Goal: Entertainment & Leisure: Consume media (video, audio)

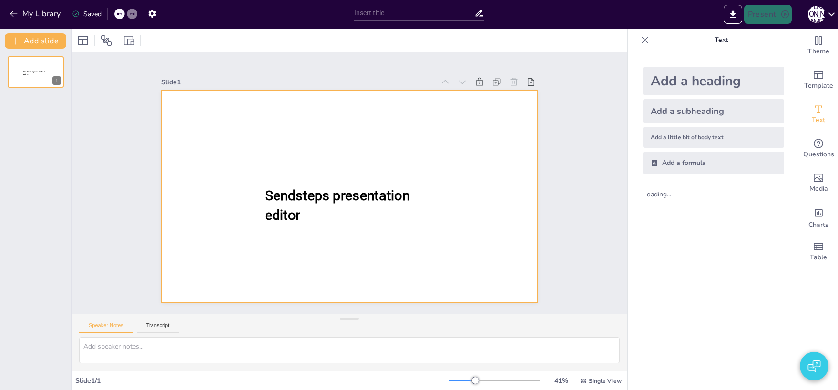
type input "All Aboard: A Quiz on Trains"
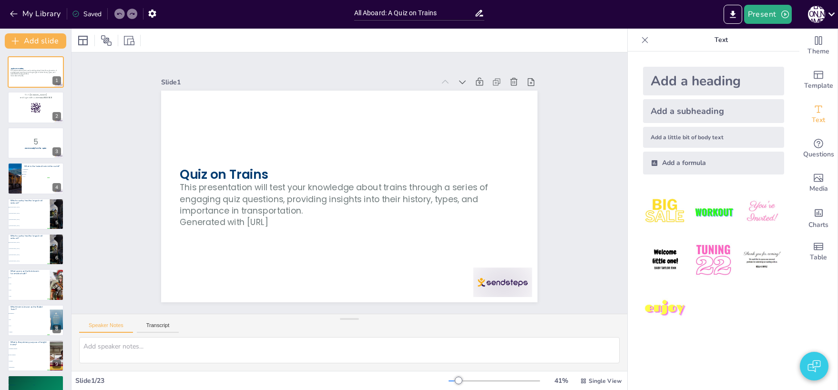
checkbox input "true"
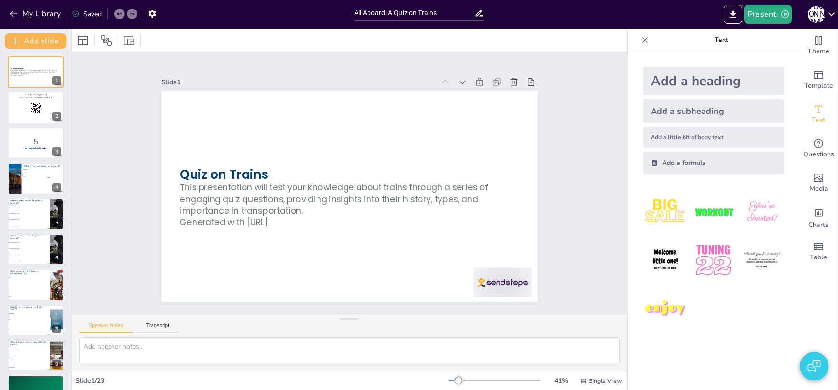
checkbox input "true"
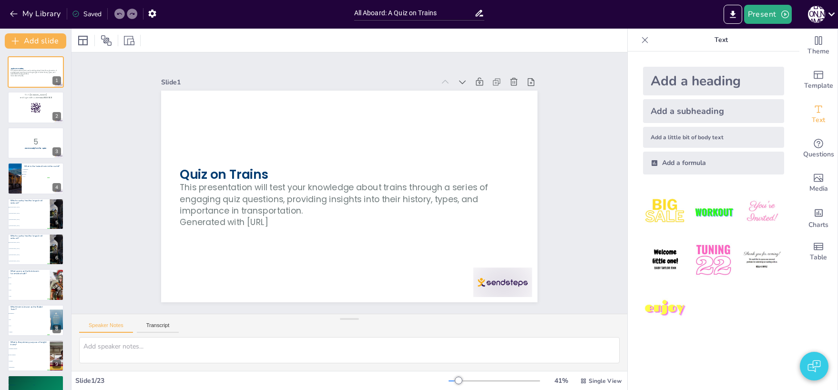
checkbox input "true"
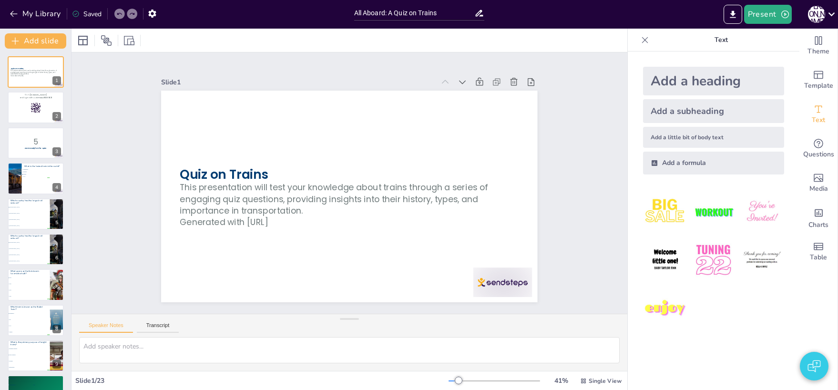
checkbox input "true"
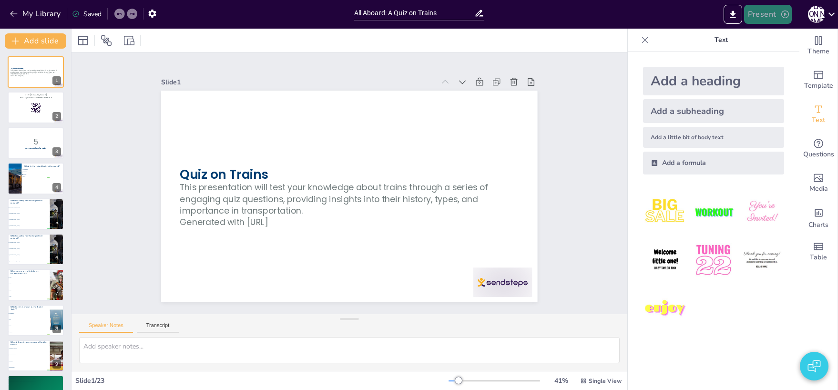
checkbox input "true"
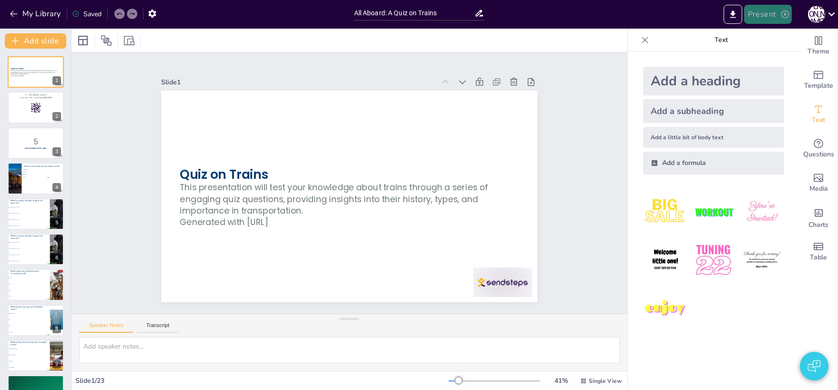
checkbox input "true"
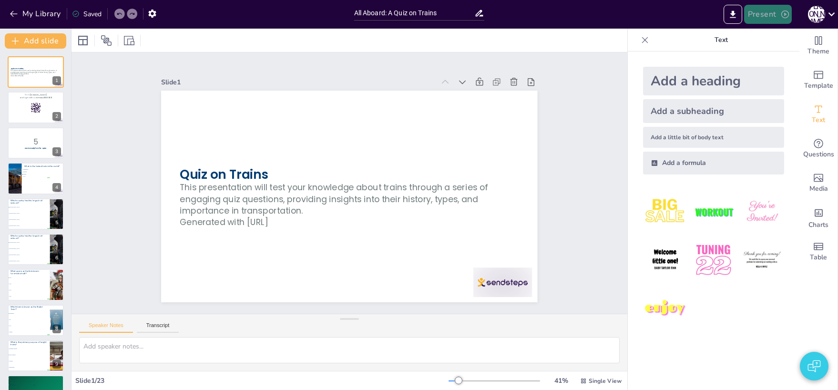
checkbox input "true"
click at [769, 13] on button "Present" at bounding box center [768, 14] width 48 height 19
click at [769, 36] on li "Preview presentation" at bounding box center [782, 35] width 75 height 15
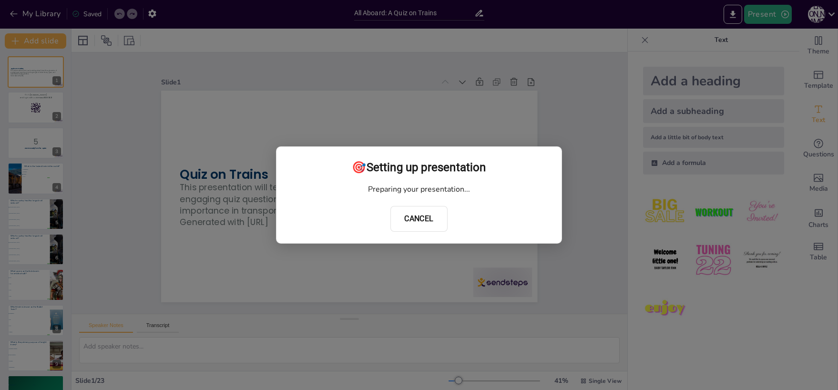
checkbox input "true"
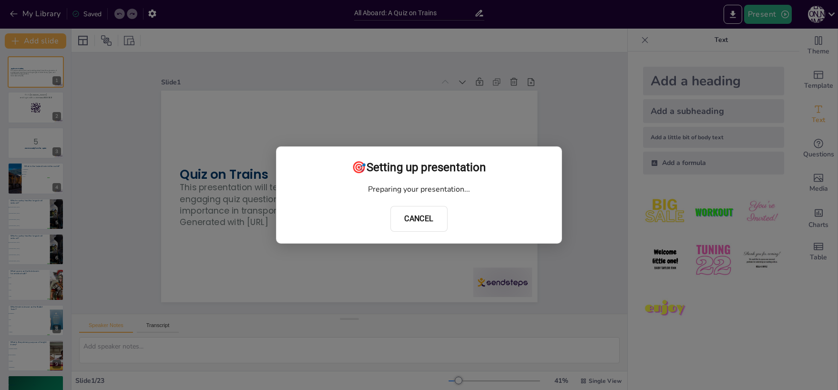
checkbox input "true"
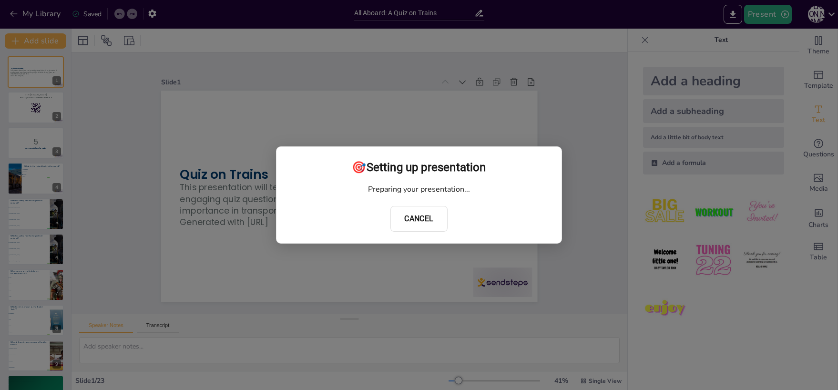
checkbox input "true"
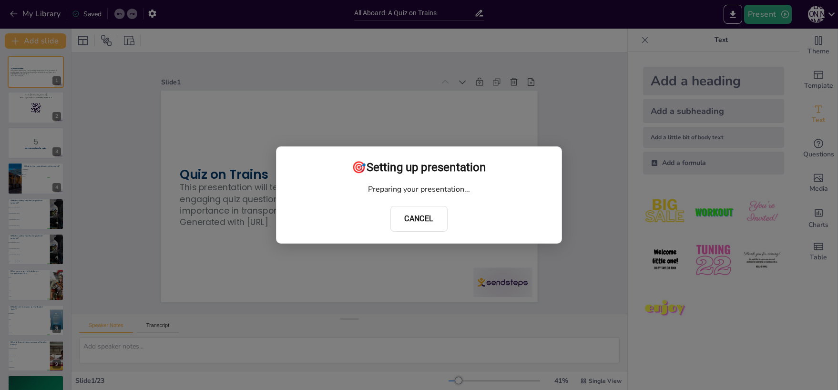
checkbox input "true"
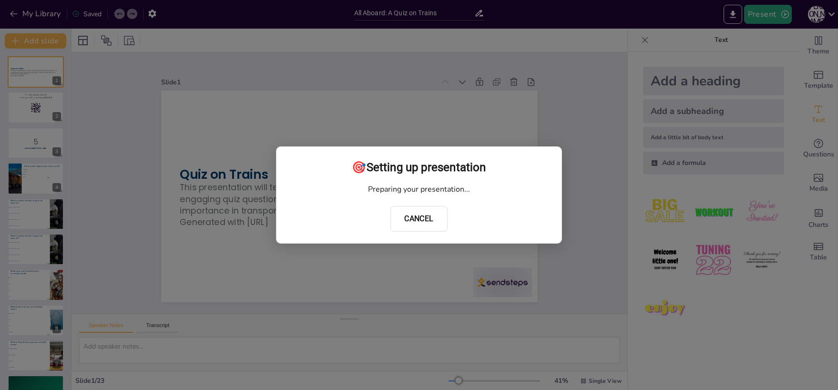
checkbox input "true"
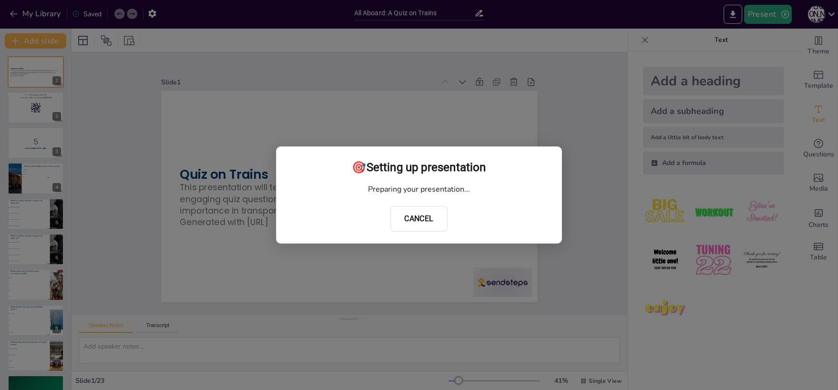
checkbox input "true"
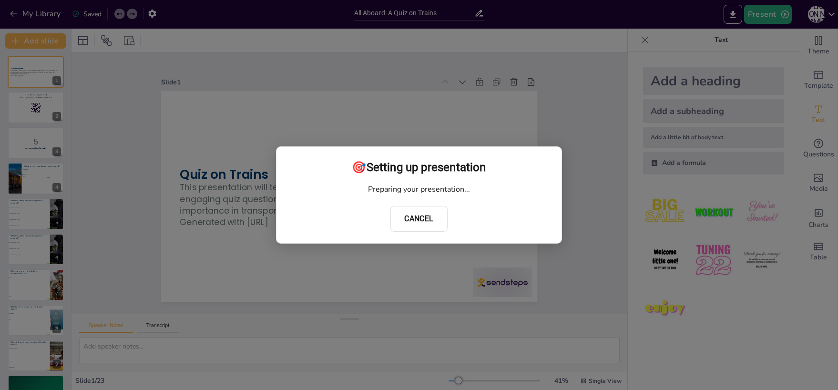
checkbox input "true"
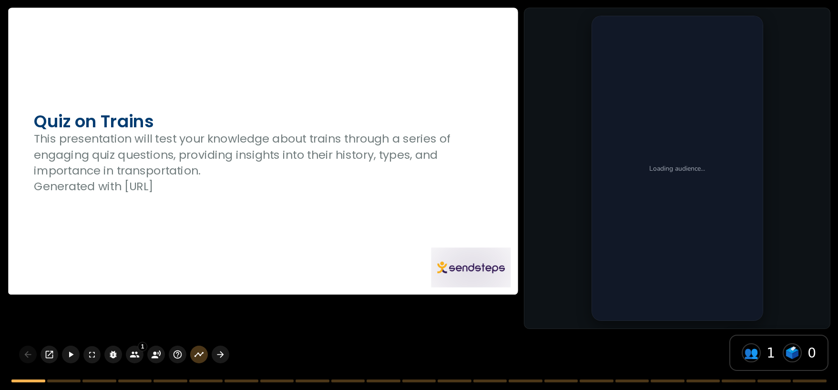
checkbox input "true"
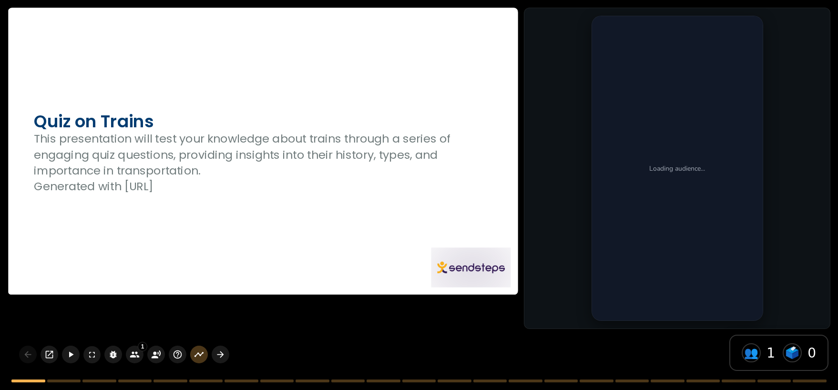
checkbox input "true"
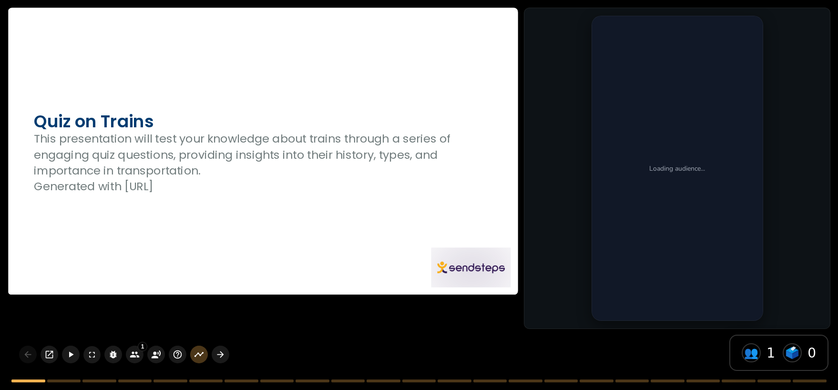
checkbox input "true"
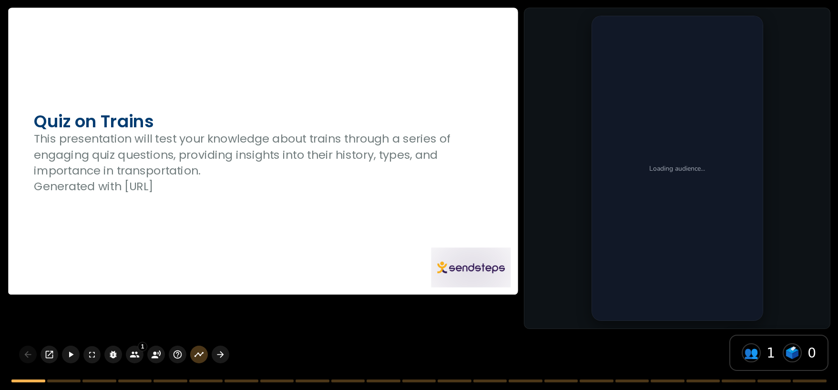
checkbox input "true"
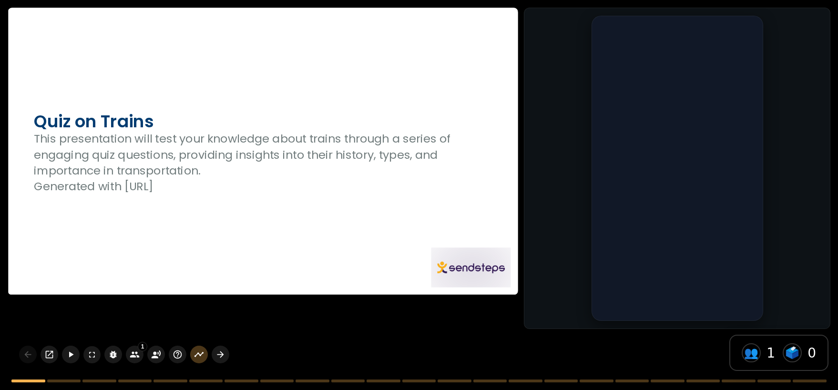
checkbox input "true"
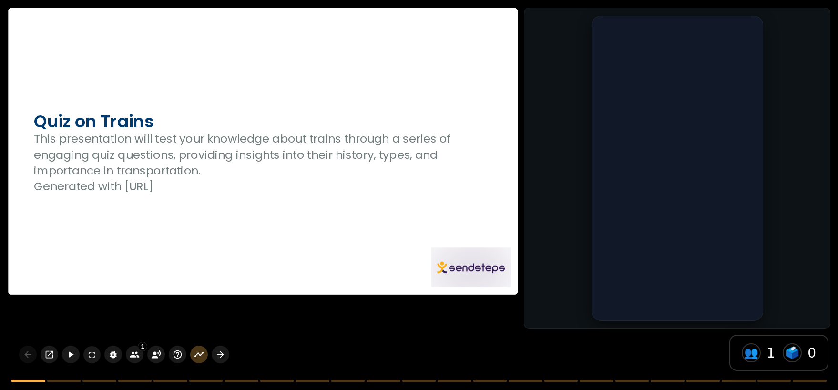
checkbox input "true"
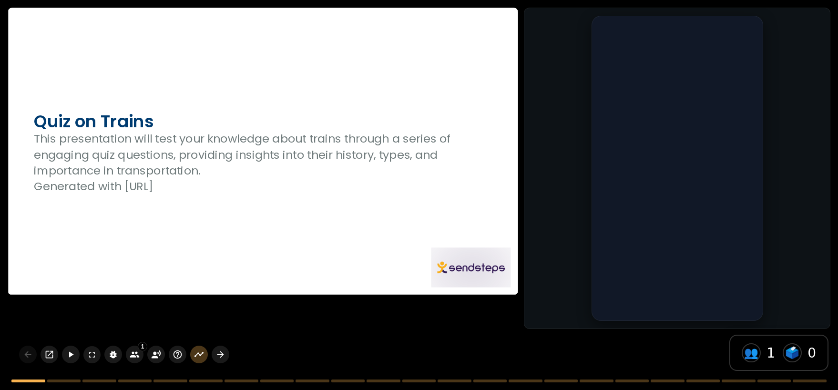
checkbox input "true"
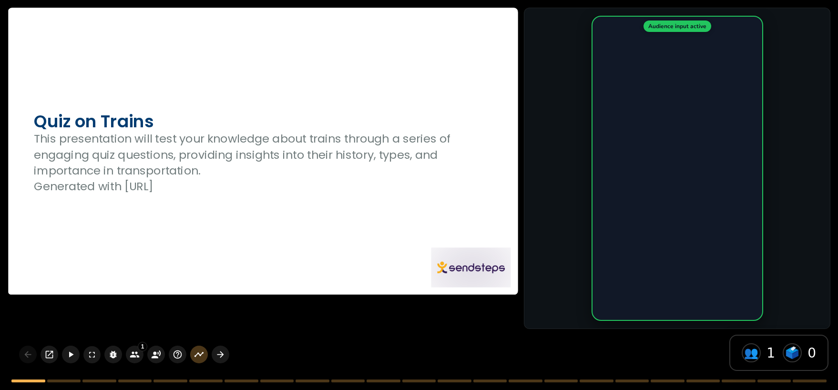
checkbox input "true"
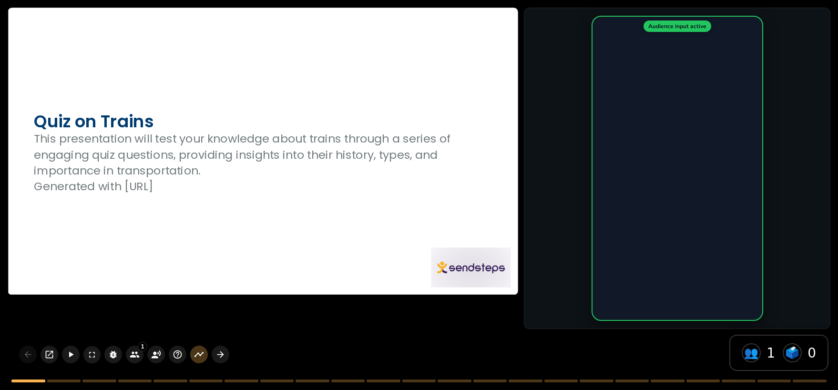
checkbox input "true"
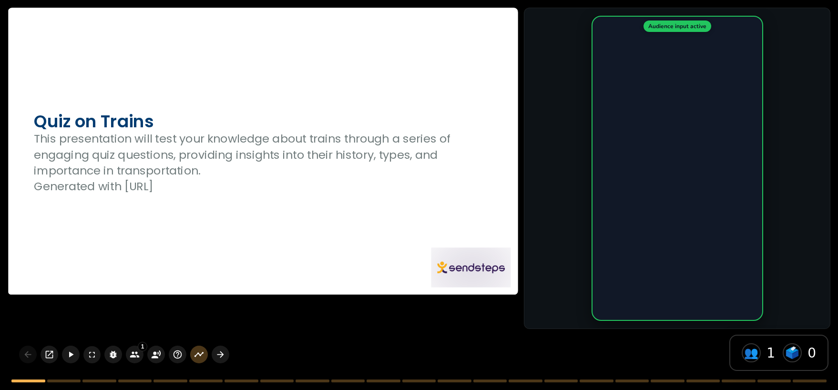
checkbox input "true"
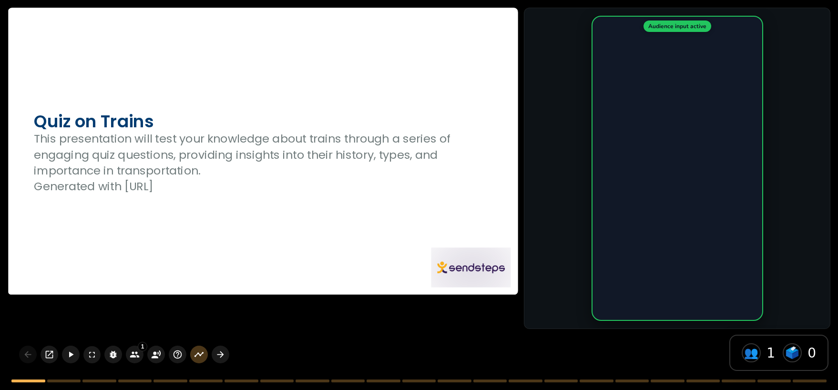
checkbox input "true"
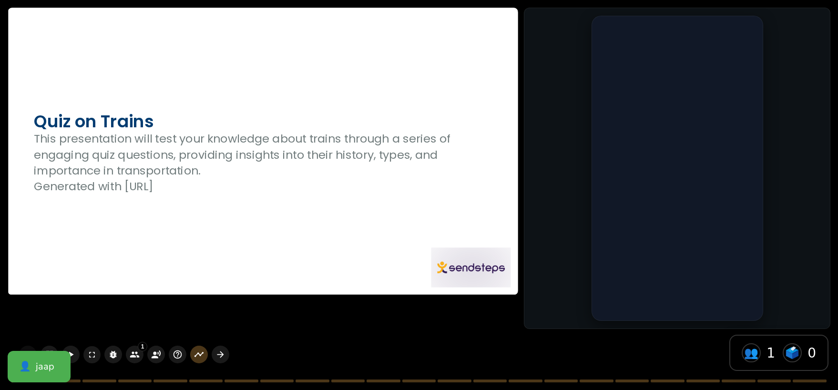
checkbox input "true"
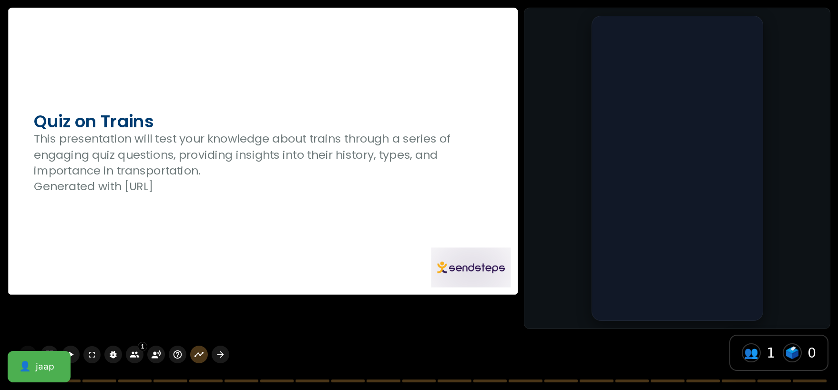
checkbox input "true"
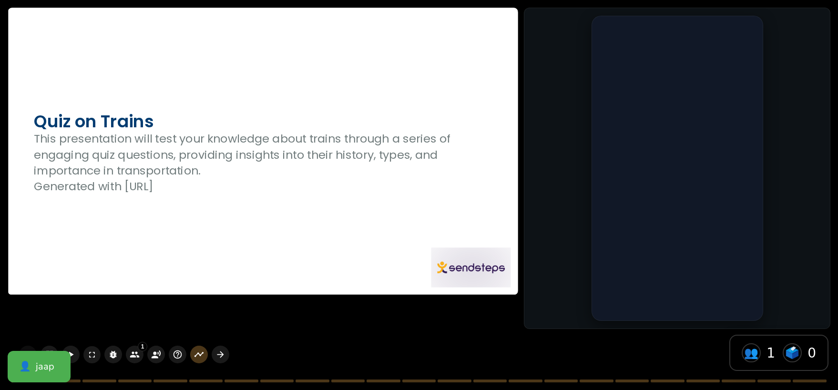
checkbox input "true"
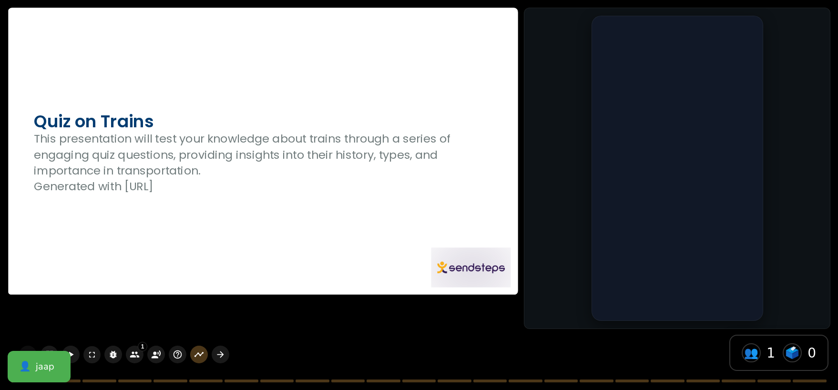
checkbox input "true"
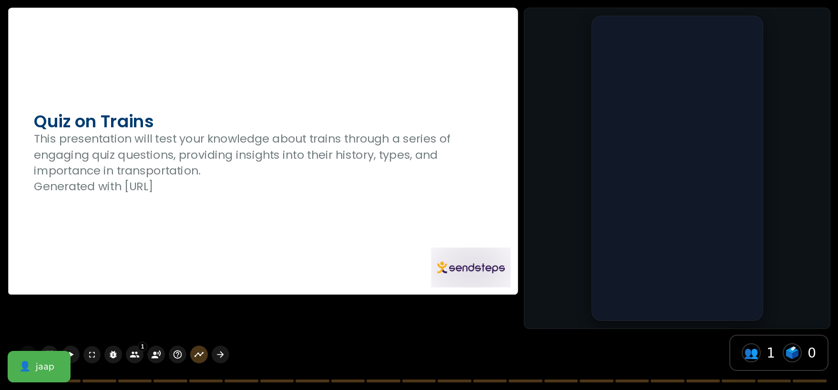
checkbox input "true"
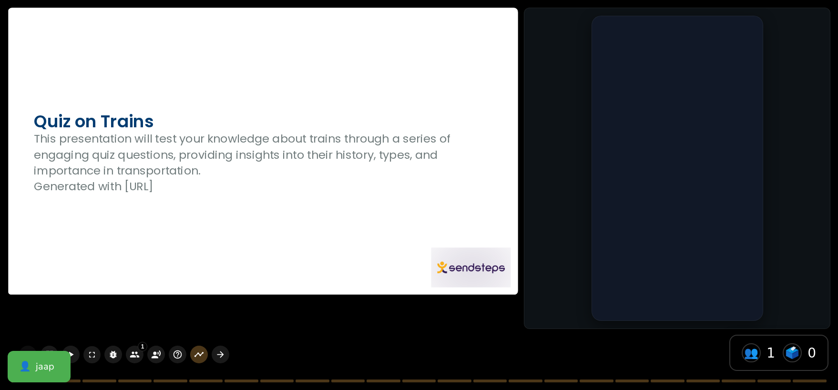
checkbox input "true"
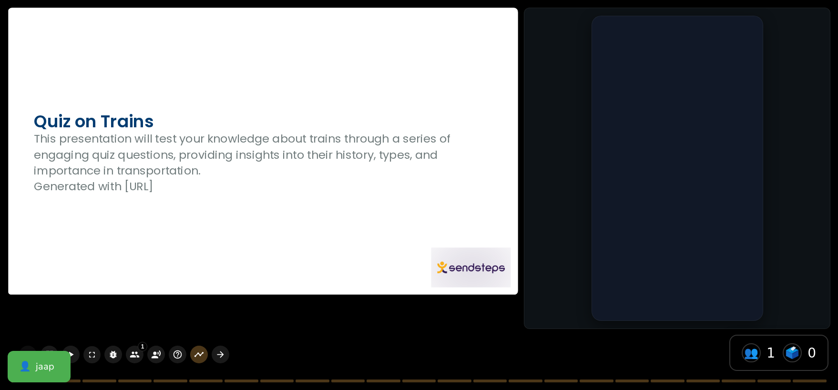
checkbox input "true"
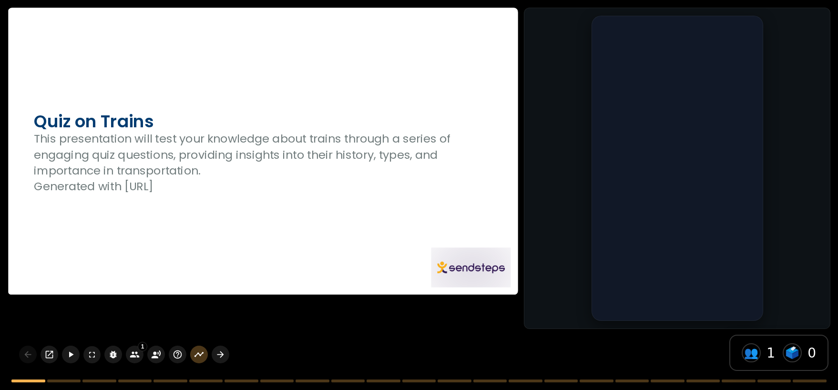
checkbox input "true"
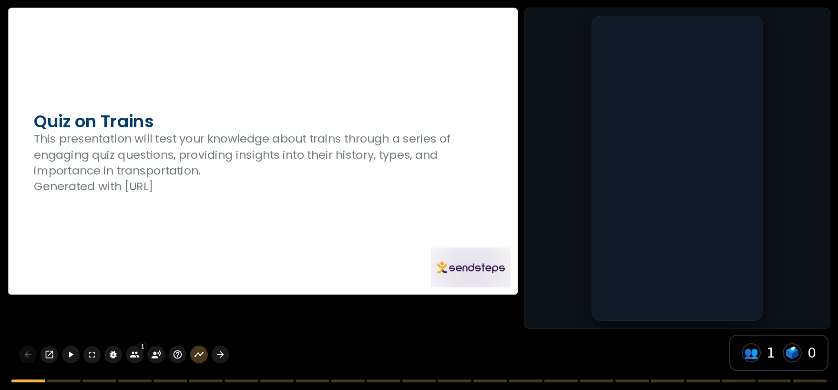
checkbox input "true"
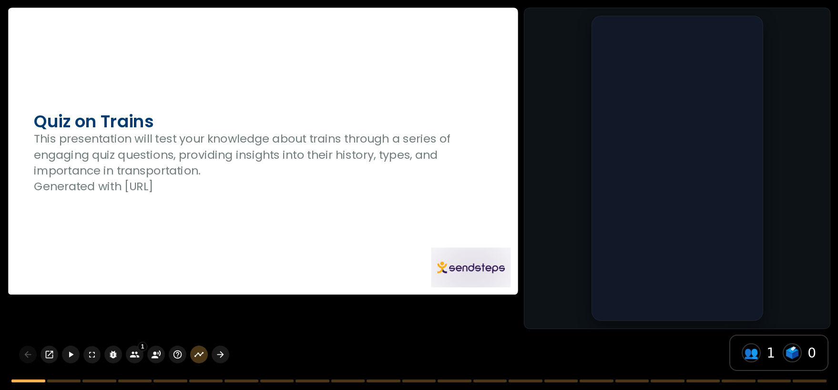
checkbox input "true"
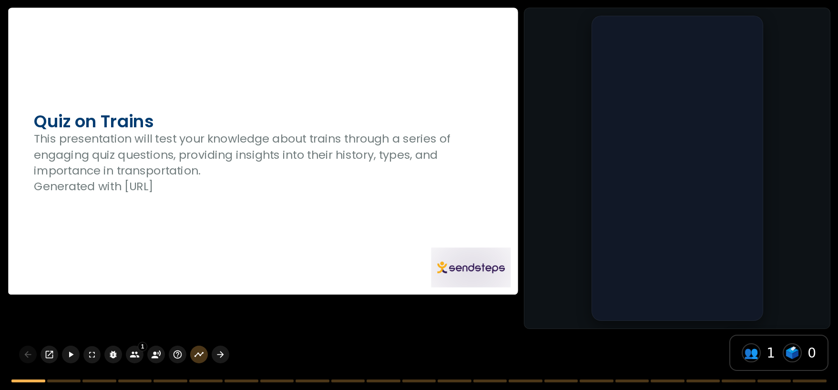
checkbox input "true"
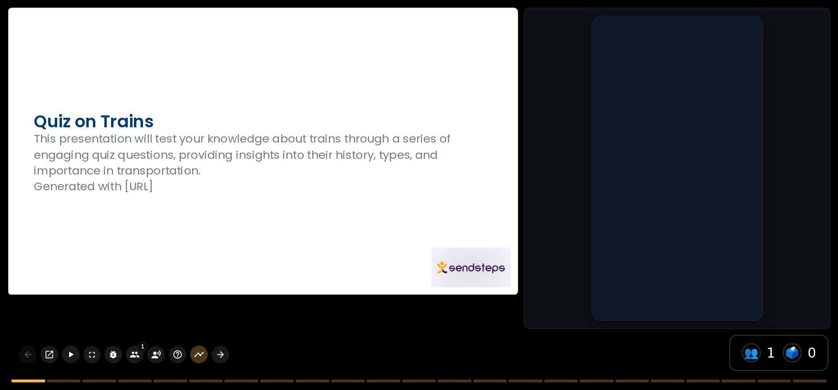
checkbox input "true"
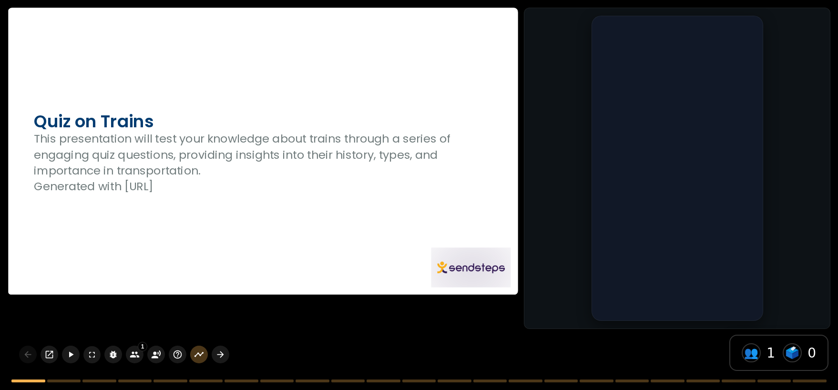
checkbox input "true"
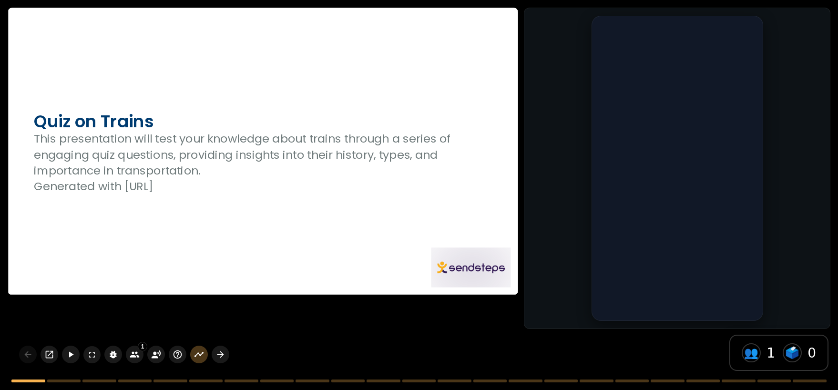
click at [246, 319] on div "Quiz on Trains This presentation will test your knowledge about trains through …" at bounding box center [419, 195] width 838 height 390
checkbox input "true"
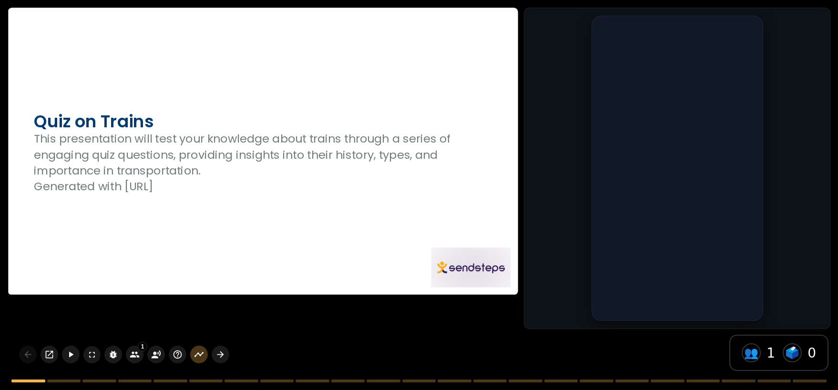
checkbox input "true"
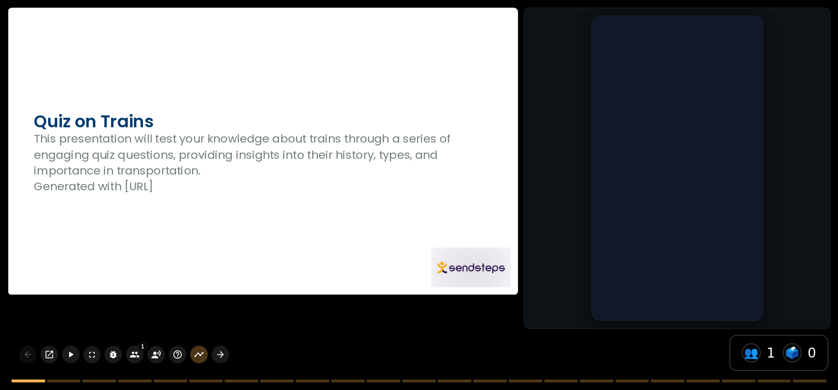
checkbox input "true"
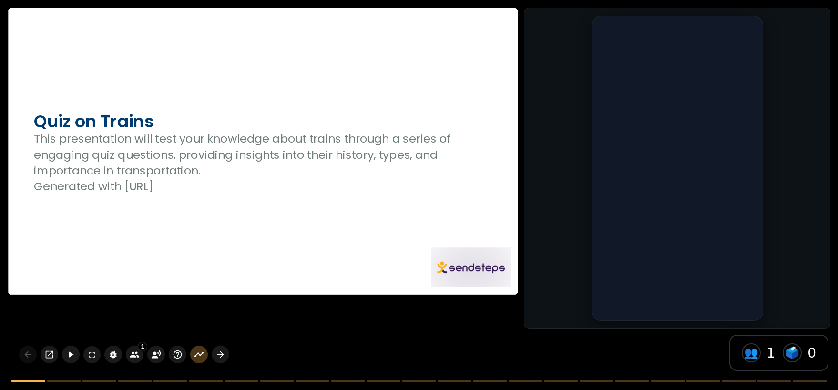
checkbox input "true"
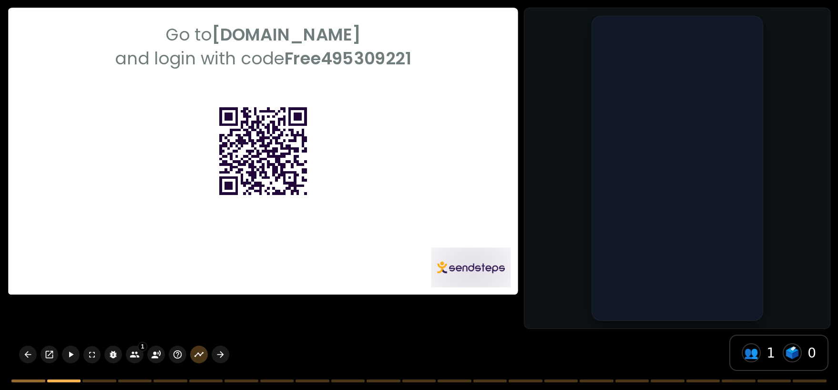
checkbox input "true"
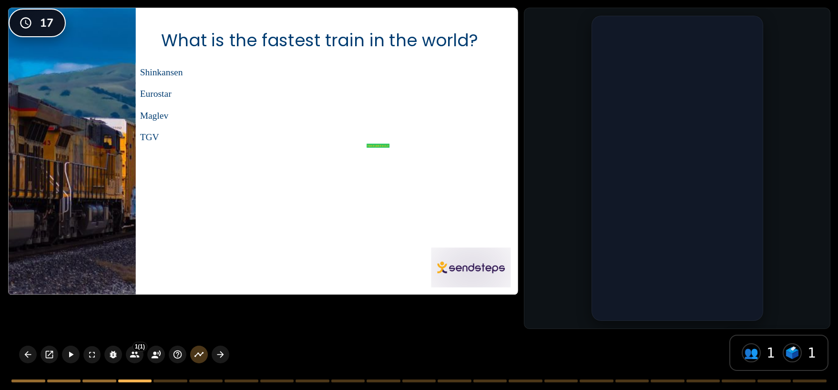
click at [386, 215] on div at bounding box center [263, 151] width 510 height 287
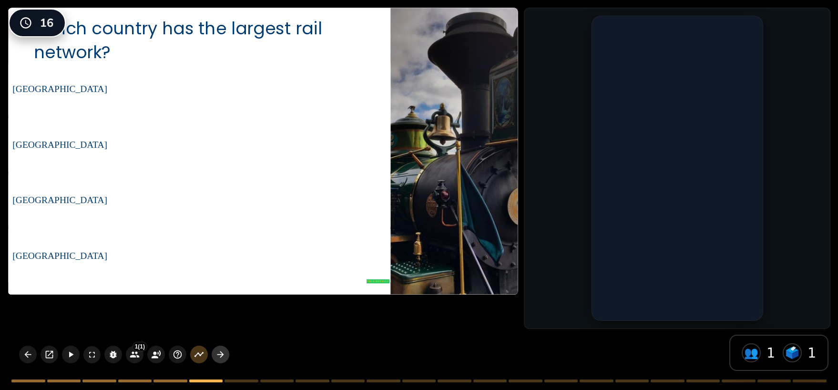
click at [223, 354] on icon "button" at bounding box center [221, 354] width 10 height 10
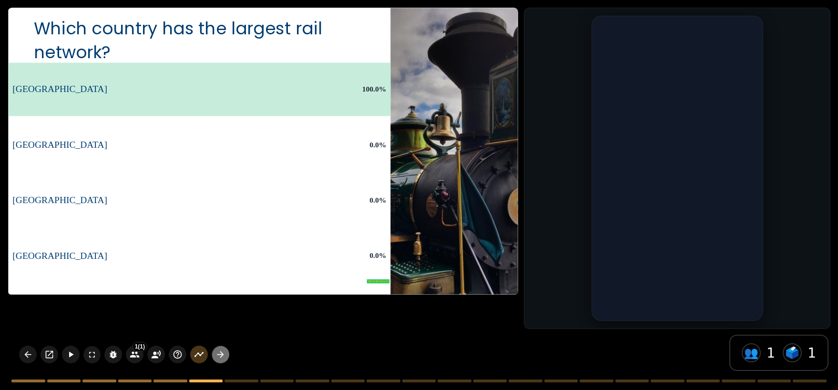
click at [225, 350] on icon "button" at bounding box center [221, 354] width 10 height 10
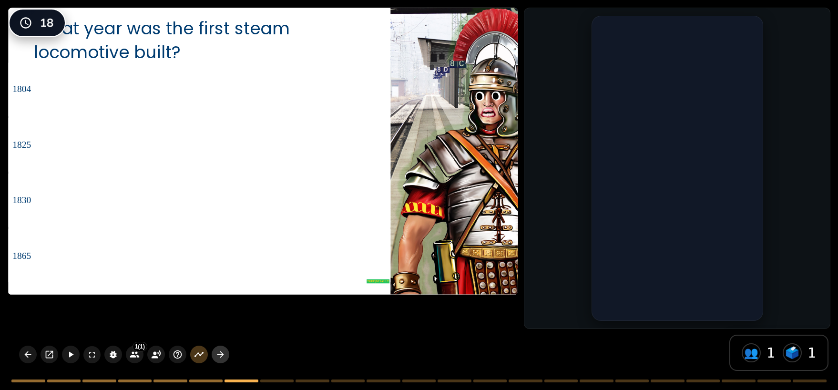
click at [220, 355] on icon "button" at bounding box center [221, 354] width 10 height 10
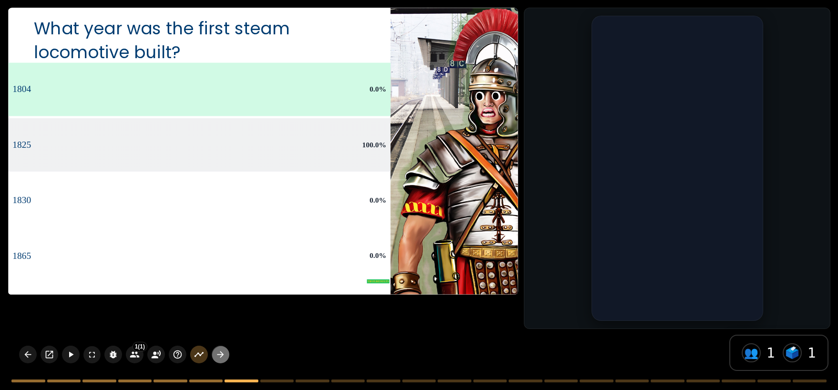
click at [220, 355] on icon "button" at bounding box center [221, 354] width 10 height 10
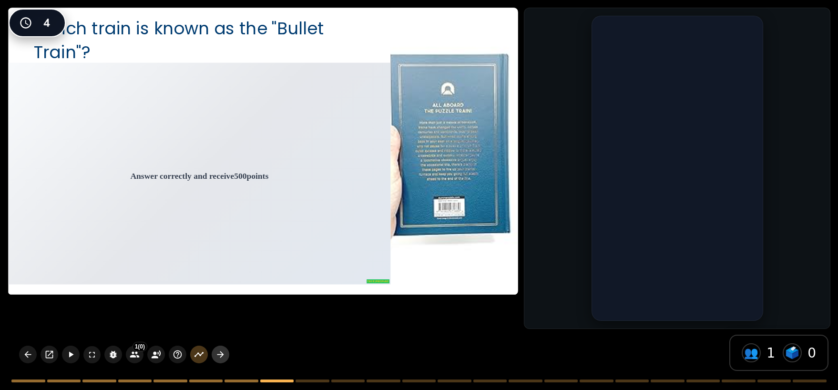
click at [223, 353] on icon "button" at bounding box center [221, 354] width 10 height 10
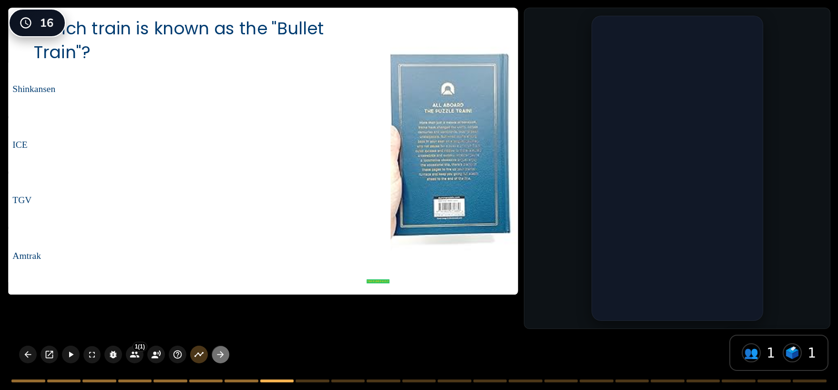
click at [222, 352] on icon "button" at bounding box center [221, 354] width 10 height 10
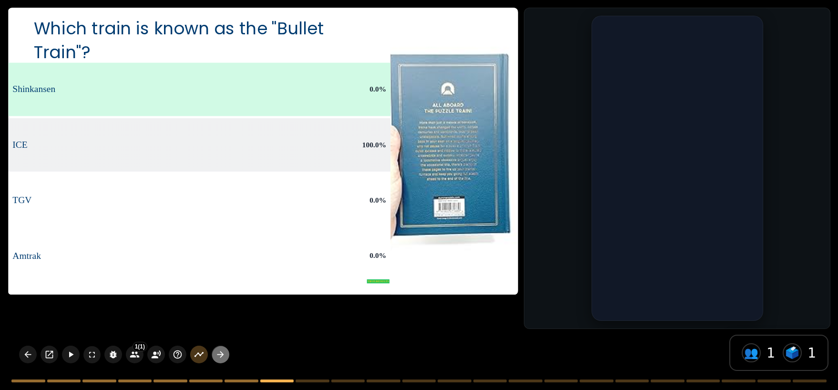
click at [222, 353] on icon "button" at bounding box center [220, 354] width 7 height 7
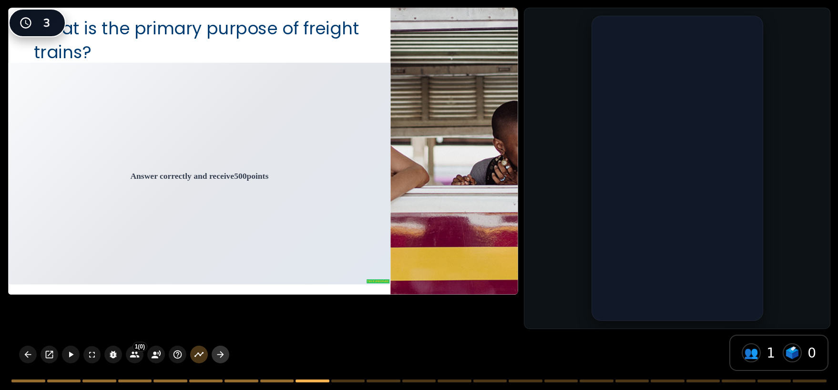
click at [226, 356] on button "button" at bounding box center [221, 355] width 18 height 18
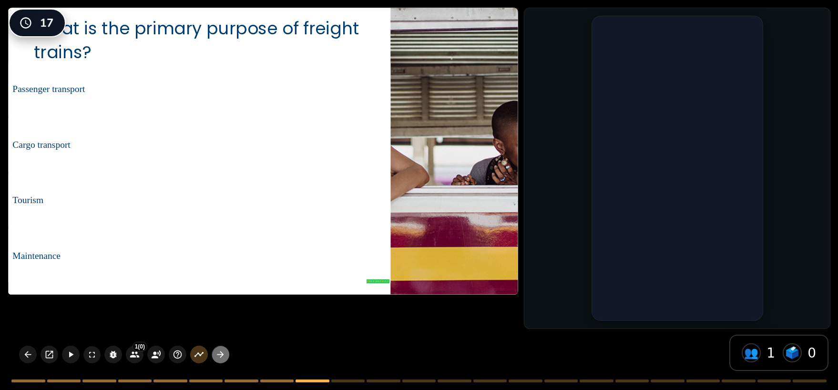
click at [221, 355] on icon "button" at bounding box center [220, 354] width 7 height 7
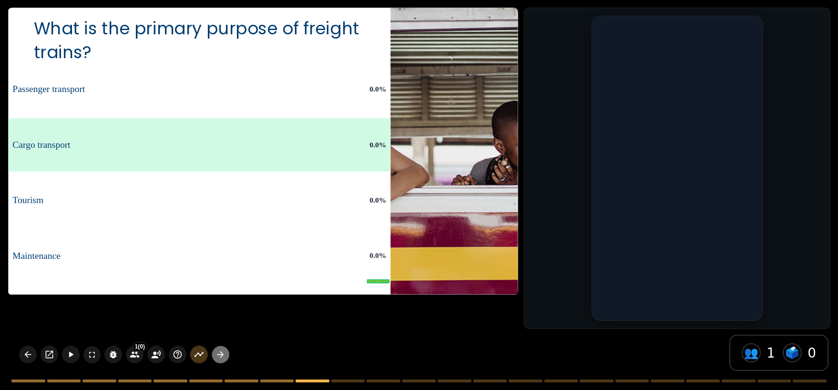
click at [225, 354] on icon "button" at bounding box center [221, 354] width 10 height 10
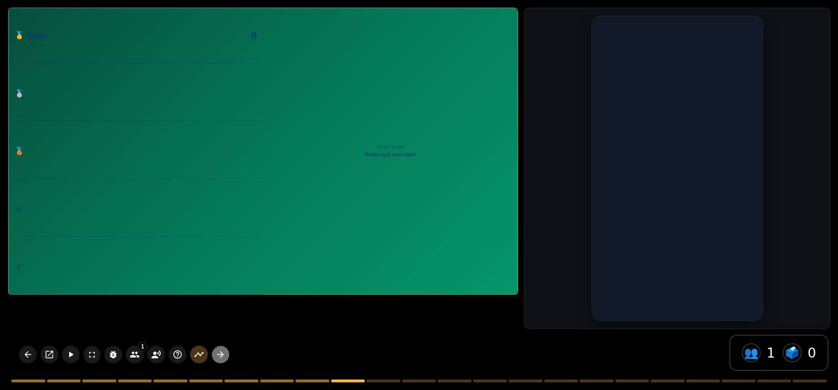
click at [218, 357] on icon "button" at bounding box center [221, 354] width 10 height 10
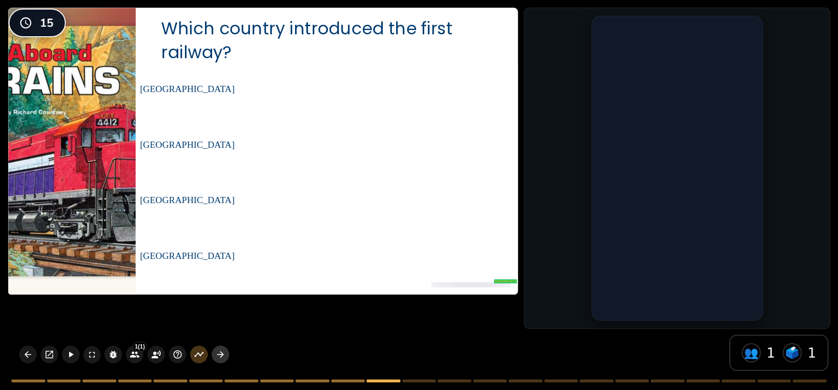
click at [217, 359] on icon "button" at bounding box center [221, 354] width 10 height 10
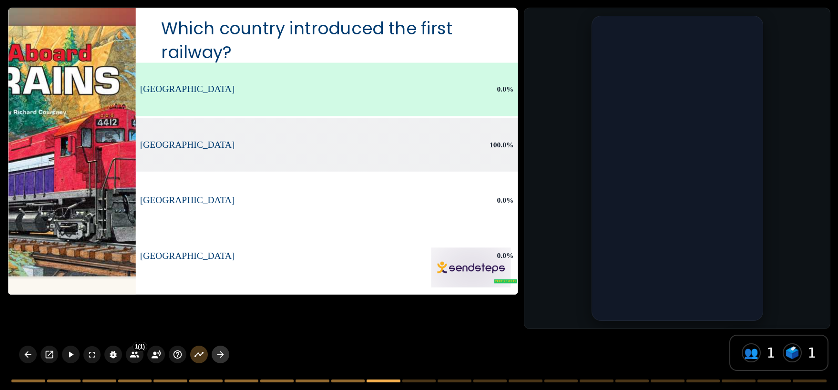
click at [219, 358] on icon "button" at bounding box center [221, 354] width 10 height 10
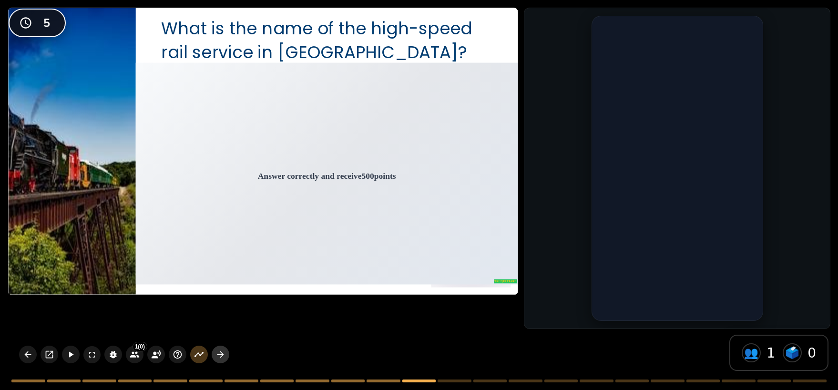
click at [219, 358] on icon "button" at bounding box center [221, 354] width 10 height 10
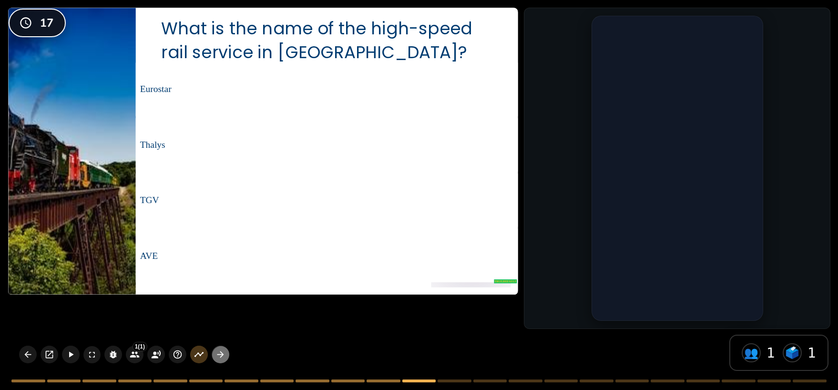
click at [221, 353] on icon "button" at bounding box center [221, 354] width 10 height 10
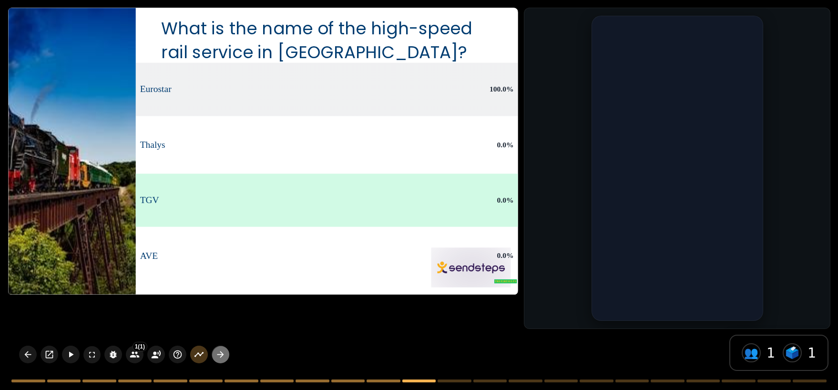
click at [221, 355] on icon "button" at bounding box center [221, 354] width 10 height 10
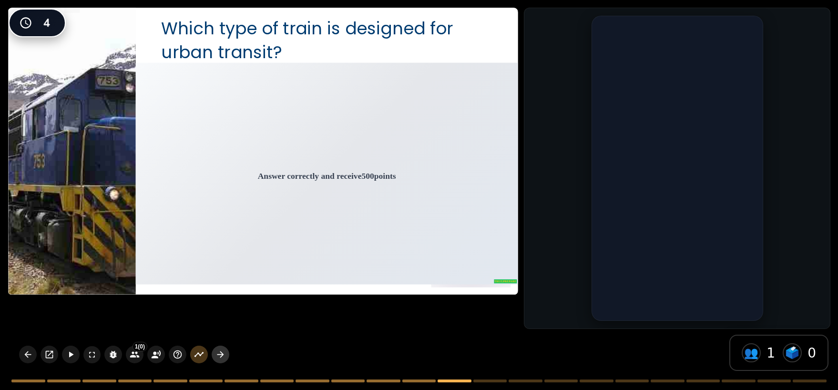
click at [222, 357] on icon "button" at bounding box center [221, 354] width 10 height 10
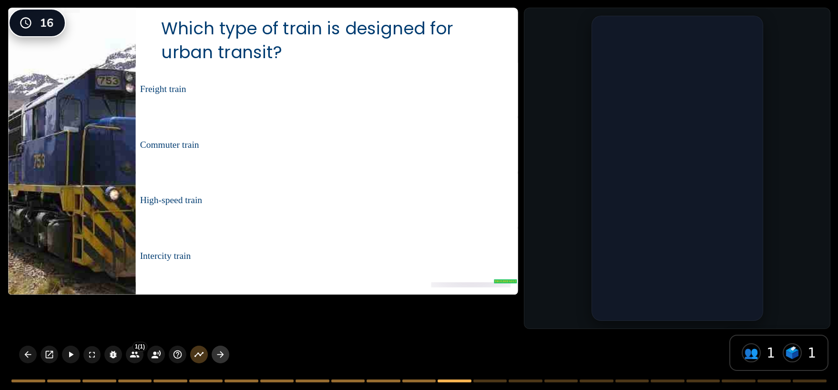
click at [226, 354] on button "button" at bounding box center [221, 355] width 18 height 18
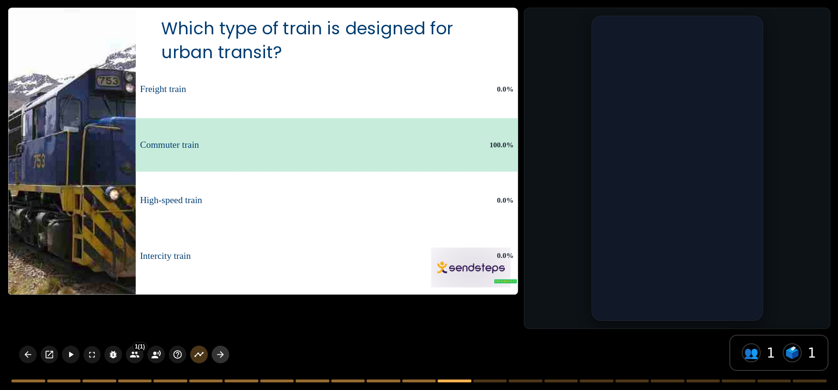
click at [225, 354] on button "button" at bounding box center [221, 355] width 18 height 18
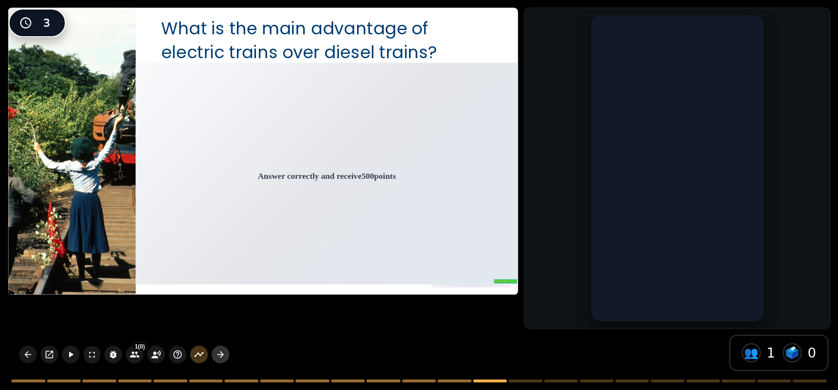
click at [217, 358] on icon "button" at bounding box center [221, 354] width 10 height 10
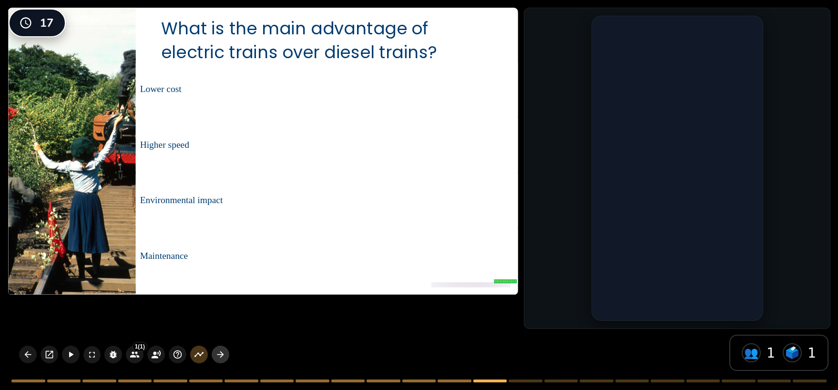
click at [223, 353] on icon "button" at bounding box center [221, 354] width 10 height 10
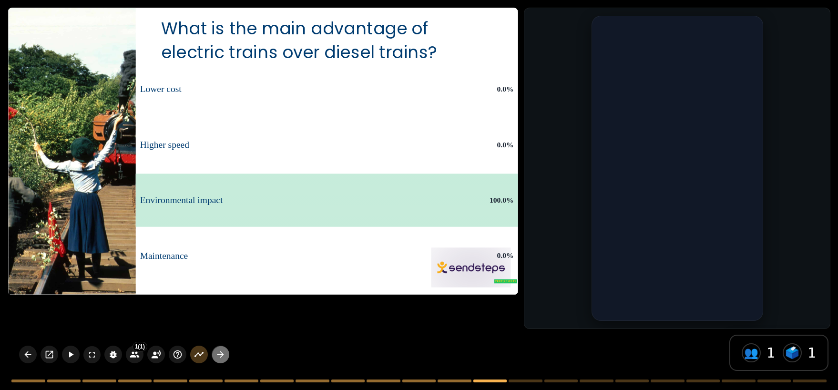
click at [223, 353] on icon "button" at bounding box center [221, 354] width 10 height 10
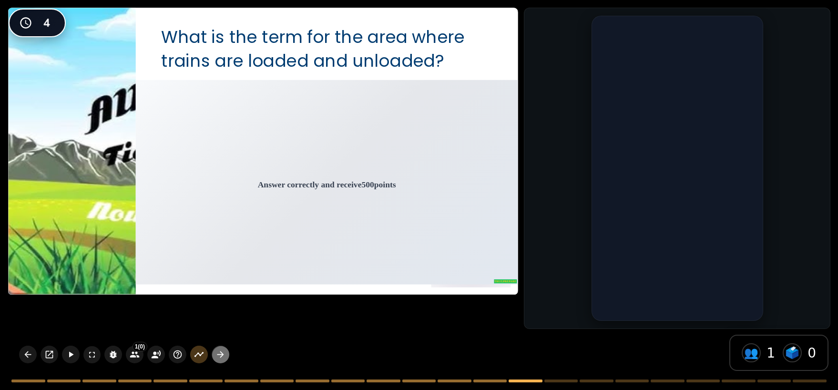
click at [223, 353] on icon "button" at bounding box center [221, 354] width 10 height 10
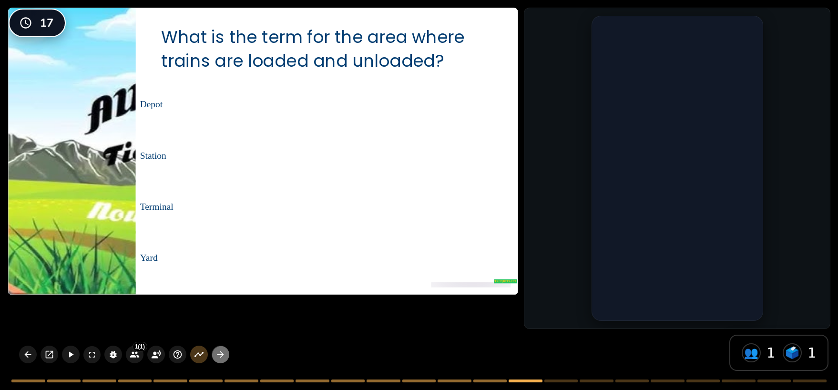
click at [224, 351] on icon "button" at bounding box center [221, 354] width 10 height 10
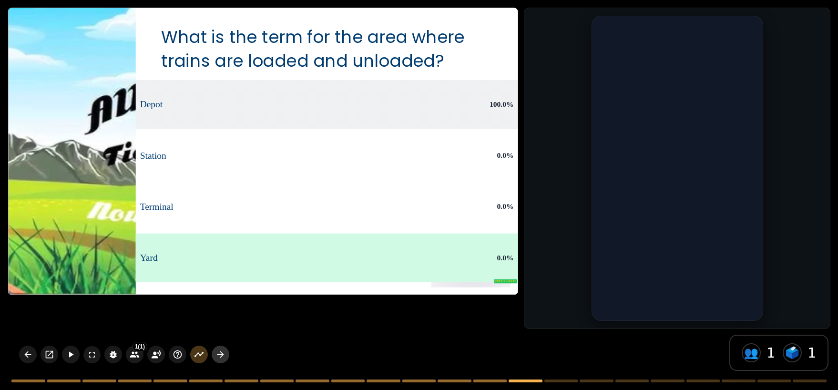
click at [224, 351] on icon "button" at bounding box center [221, 354] width 10 height 10
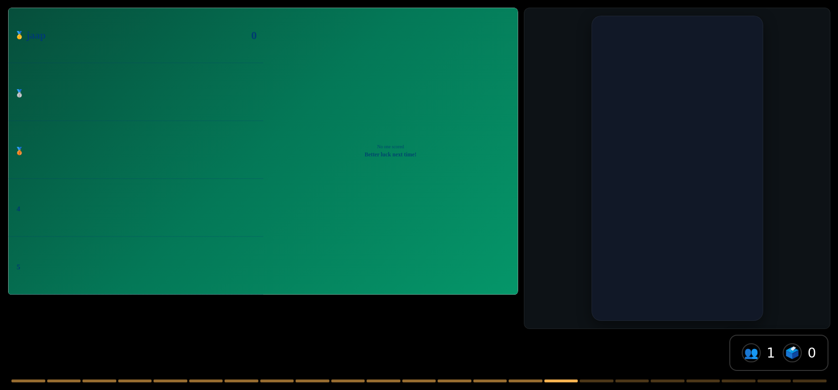
click at [224, 351] on div "🥇 jaap 0 🥈 🥉 4 5 No one scored Better luck next time!" at bounding box center [419, 195] width 838 height 390
click at [219, 356] on icon "button" at bounding box center [221, 354] width 10 height 10
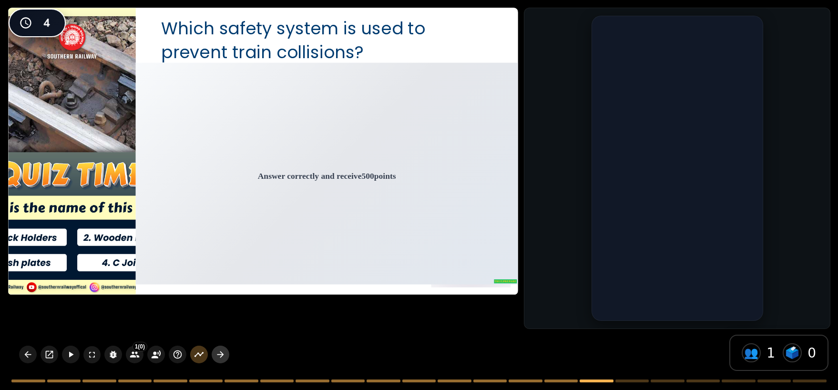
click at [219, 356] on icon "button" at bounding box center [221, 354] width 10 height 10
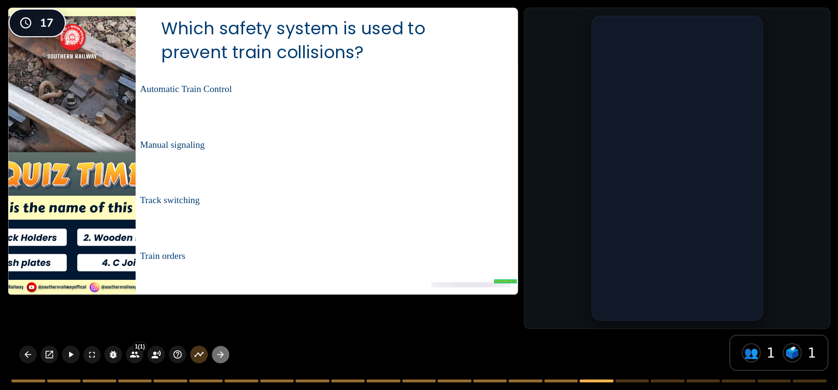
click at [223, 356] on icon "button" at bounding box center [221, 354] width 10 height 10
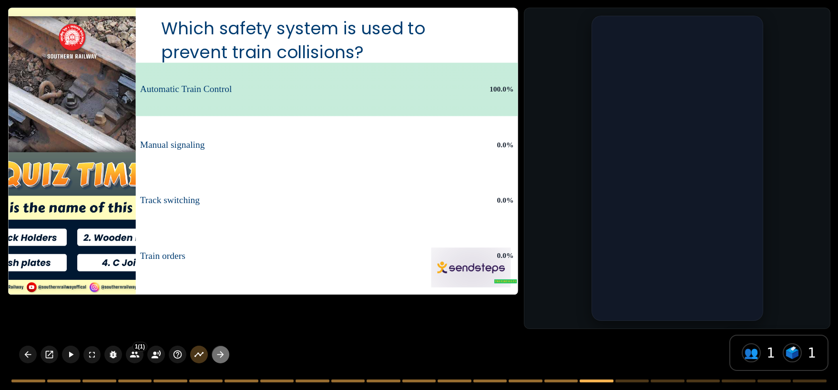
click at [223, 356] on icon "button" at bounding box center [221, 354] width 10 height 10
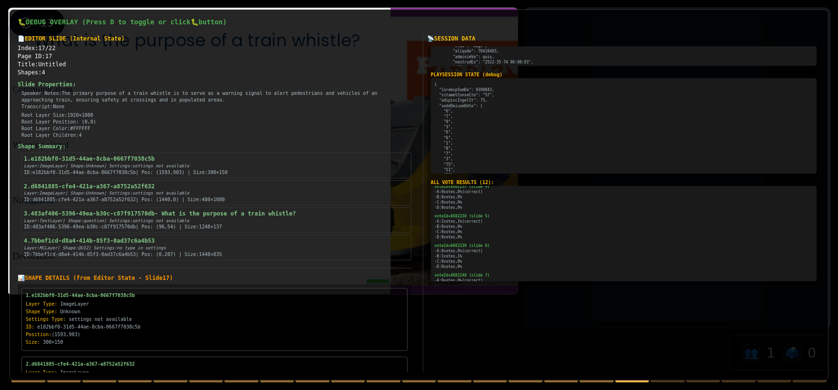
scroll to position [39, 0]
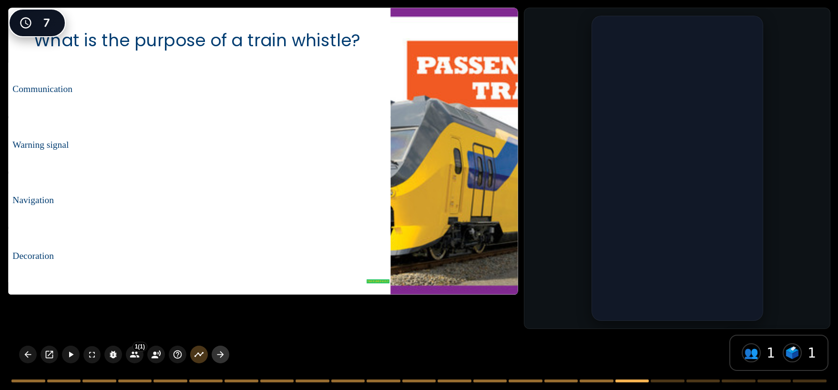
click at [217, 355] on icon "button" at bounding box center [221, 354] width 10 height 10
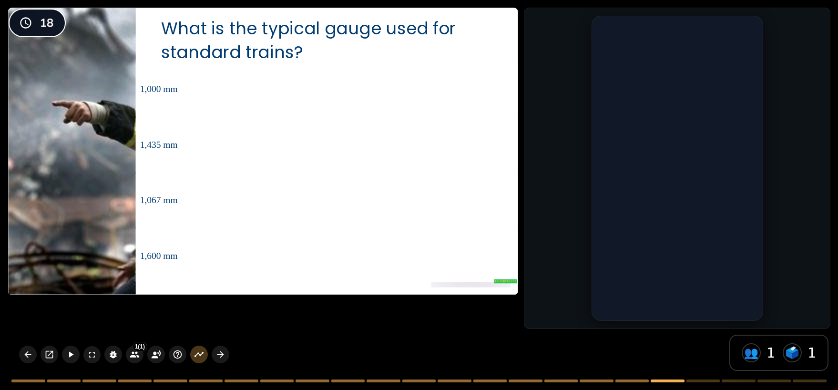
click at [245, 312] on div "What is the typical gauge used for standard trains? true | default 1,000 mm 1,4…" at bounding box center [419, 195] width 838 height 390
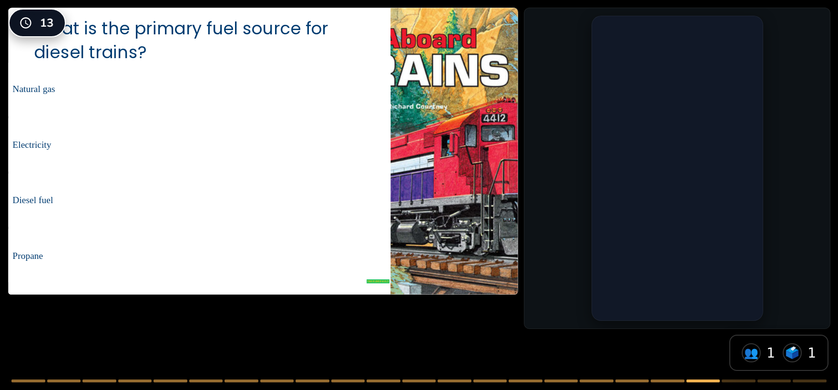
click at [326, 326] on div "What is the primary fuel source for diesel trains? true | default Natural gas E…" at bounding box center [419, 195] width 838 height 390
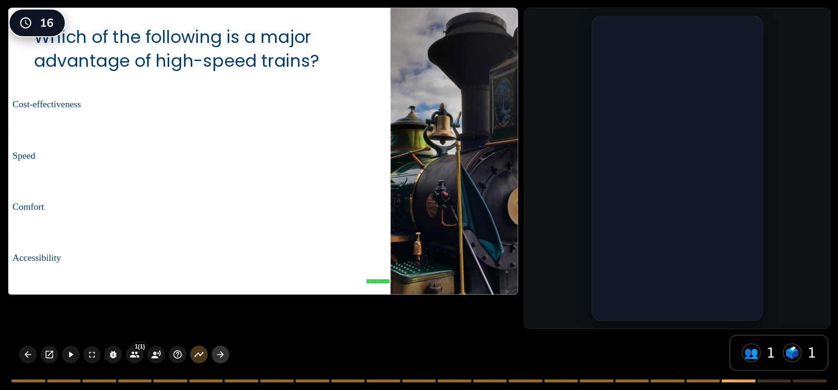
click at [226, 353] on button "button" at bounding box center [221, 355] width 18 height 18
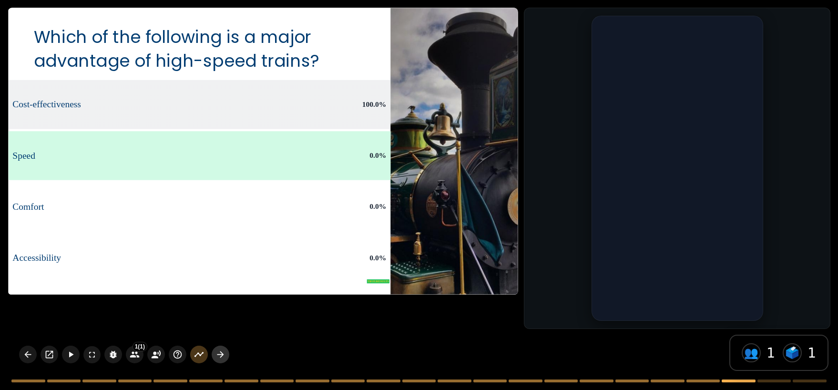
click at [226, 353] on button "button" at bounding box center [221, 355] width 18 height 18
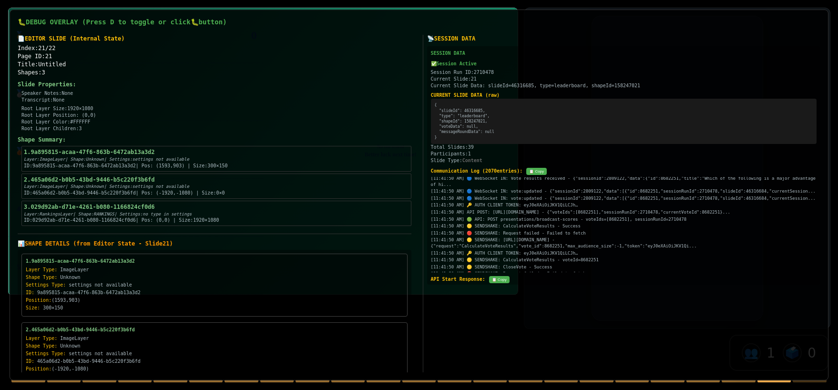
scroll to position [119, 0]
click at [533, 248] on div "[11:41:50 AM] 🟡 SENDSHAKE: [URL][DOMAIN_NAME] - {"request":"CalculateVoteResult…" at bounding box center [624, 242] width 386 height 12
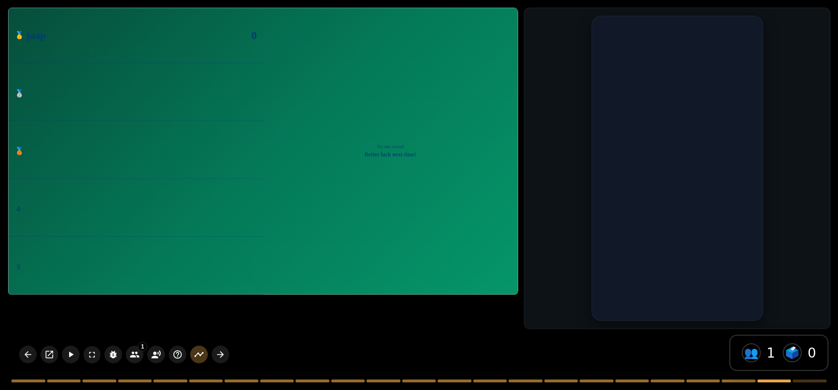
click at [456, 336] on div "🥇 jaap 0 🥈 🥉 4 5 No one scored Better luck next time!" at bounding box center [419, 195] width 838 height 390
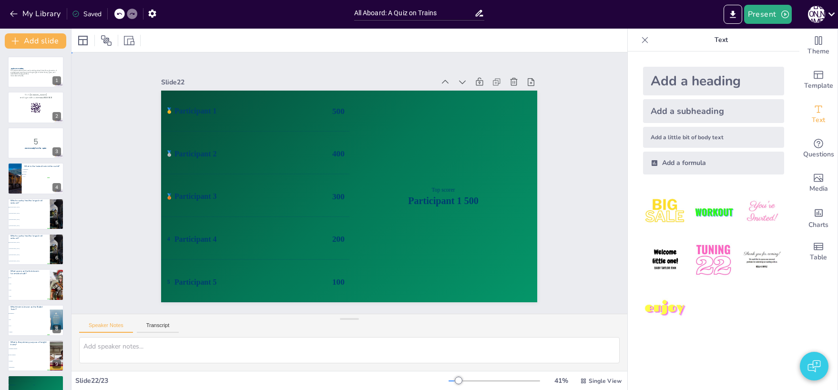
click at [591, 239] on div "Slide 1 Quiz on Trains This presentation will test your knowledge about trains …" at bounding box center [350, 182] width 556 height 261
